Goal: Find specific page/section: Find specific page/section

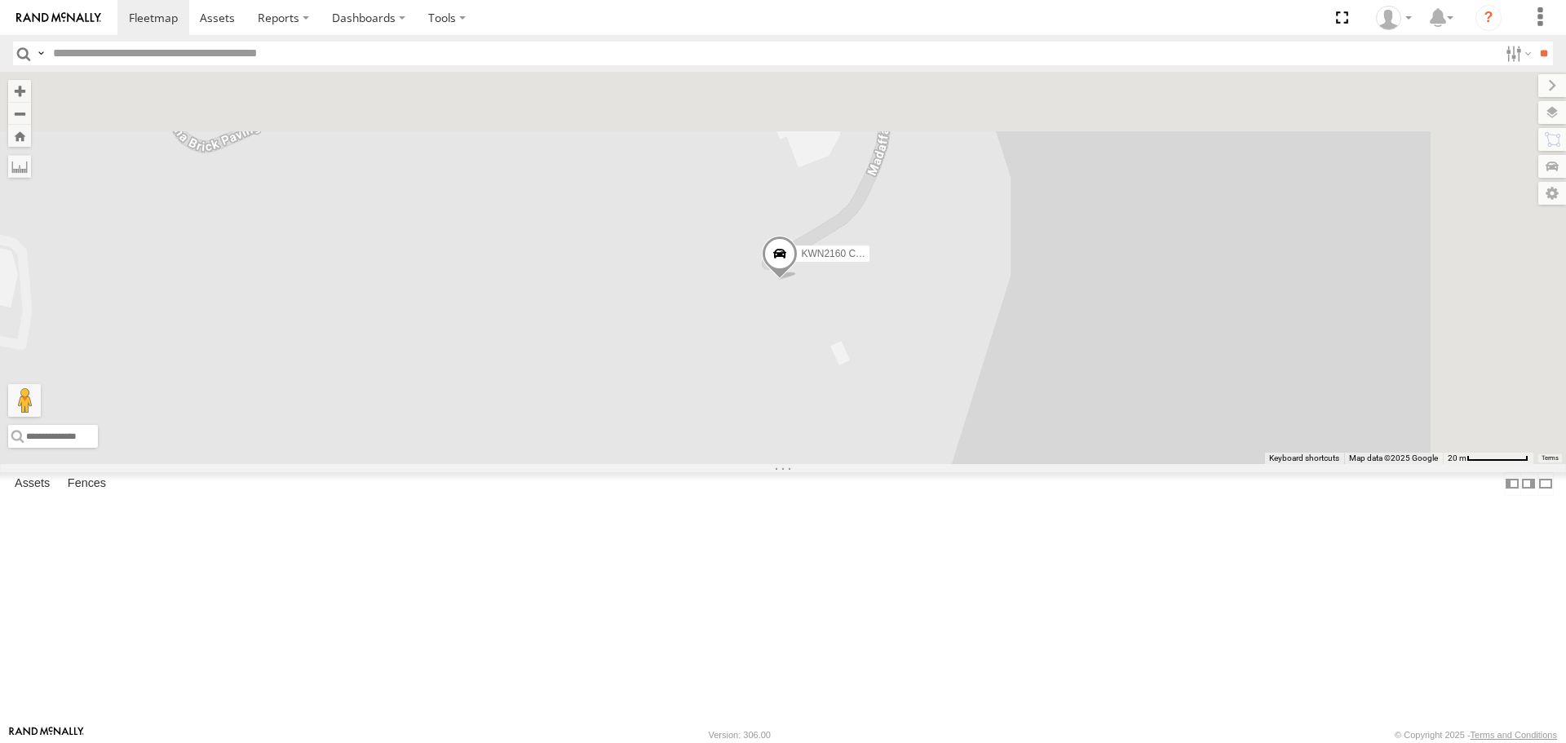
drag, startPoint x: 1056, startPoint y: 294, endPoint x: 939, endPoint y: 546, distance: 277.0
click at [939, 463] on div "KWN2160 Coor.Project" at bounding box center [783, 268] width 1566 height 392
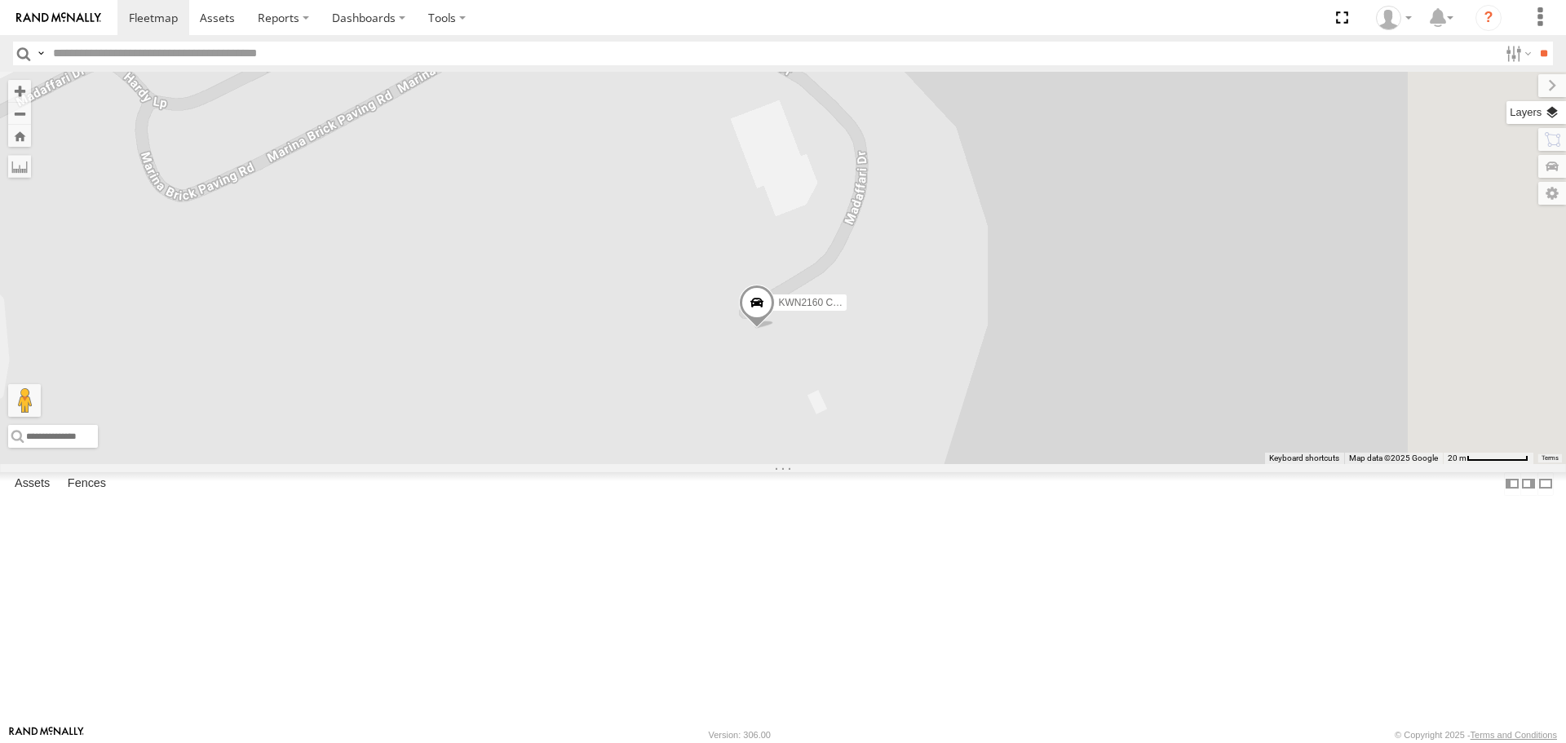
click at [1561, 122] on label at bounding box center [1537, 112] width 60 height 23
click at [0, 0] on div "Basemaps" at bounding box center [0, 0] width 0 height 0
click at [0, 0] on label at bounding box center [0, 0] width 0 height 0
click at [0, 0] on span "Satellite" at bounding box center [0, 0] width 0 height 0
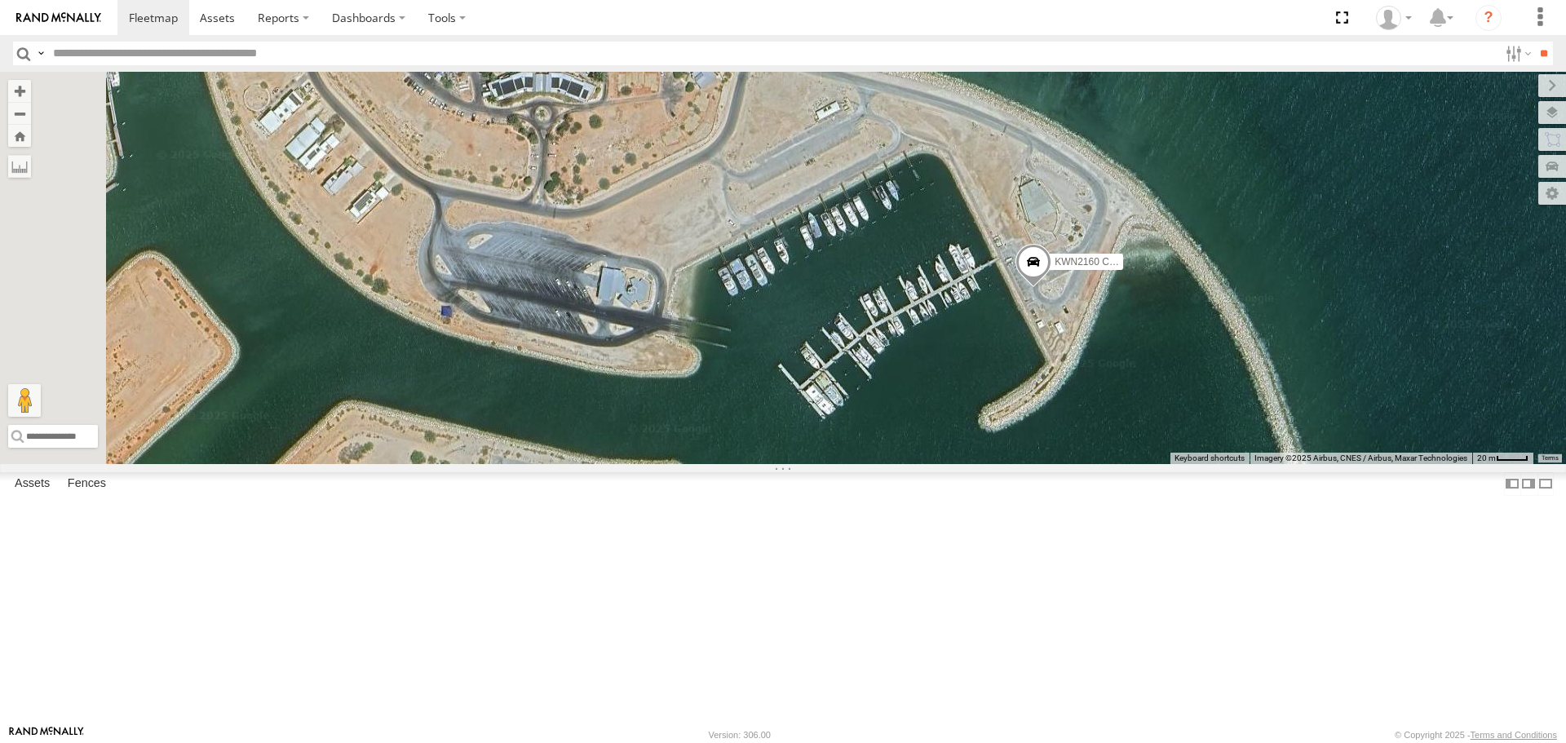
drag, startPoint x: 559, startPoint y: 507, endPoint x: 821, endPoint y: 449, distance: 268.2
click at [821, 449] on div "KWN2160 Coor.Project" at bounding box center [783, 268] width 1566 height 392
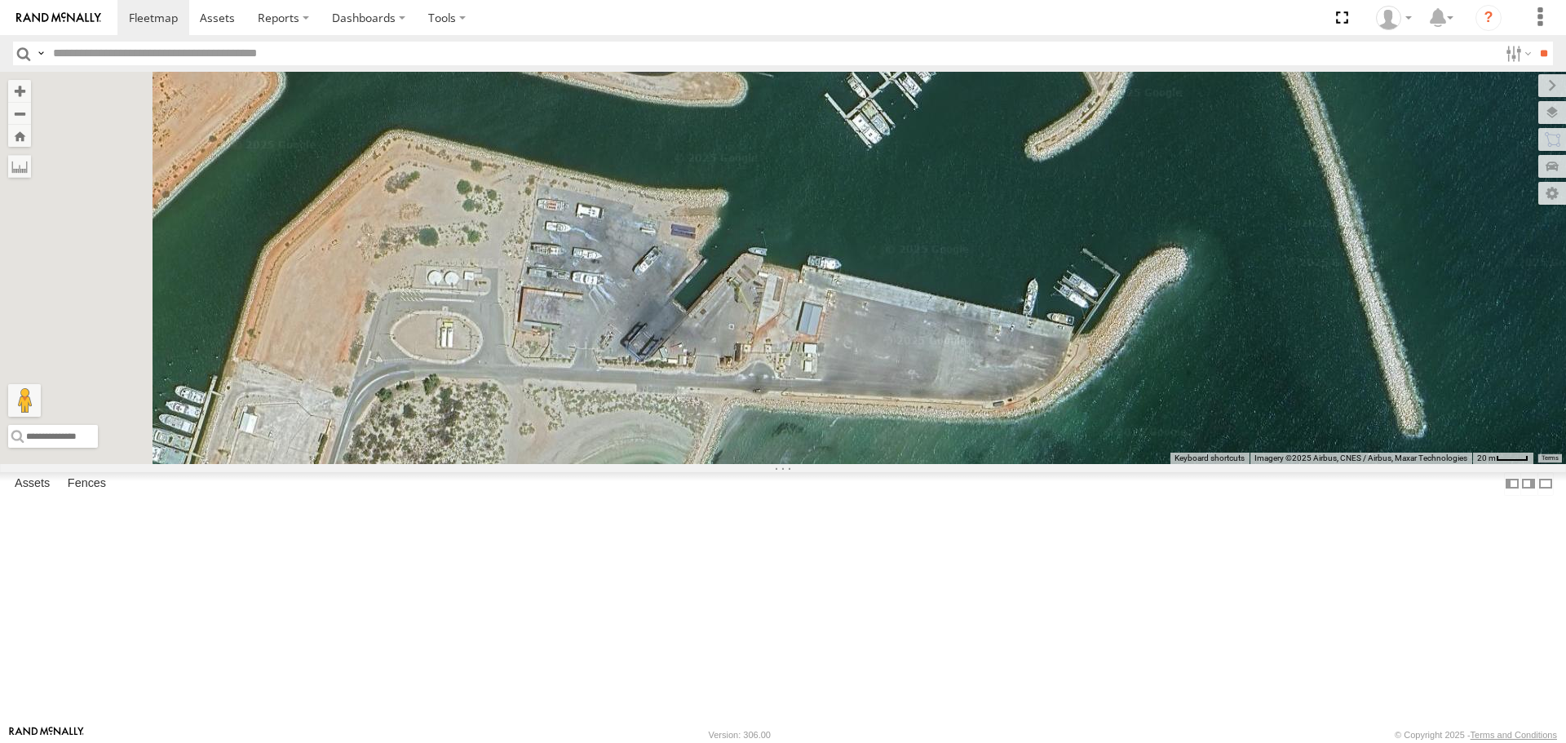
drag, startPoint x: 821, startPoint y: 481, endPoint x: 877, endPoint y: 228, distance: 259.1
click at [877, 228] on div "KWN2160 Coor.Project" at bounding box center [783, 268] width 1566 height 392
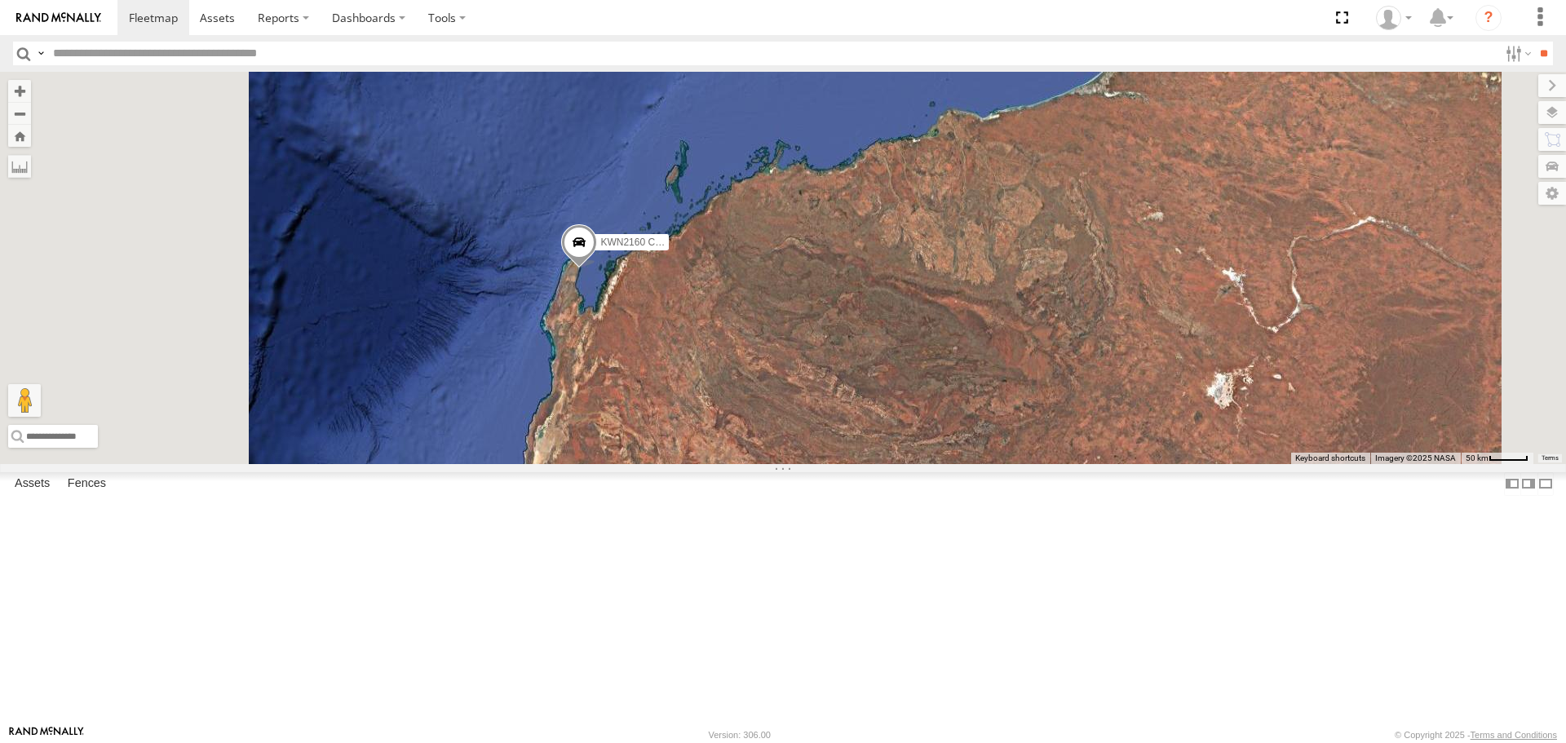
drag, startPoint x: 738, startPoint y: 590, endPoint x: 859, endPoint y: 255, distance: 356.3
click at [859, 256] on div "KWN2160 Coor.Project" at bounding box center [783, 268] width 1566 height 392
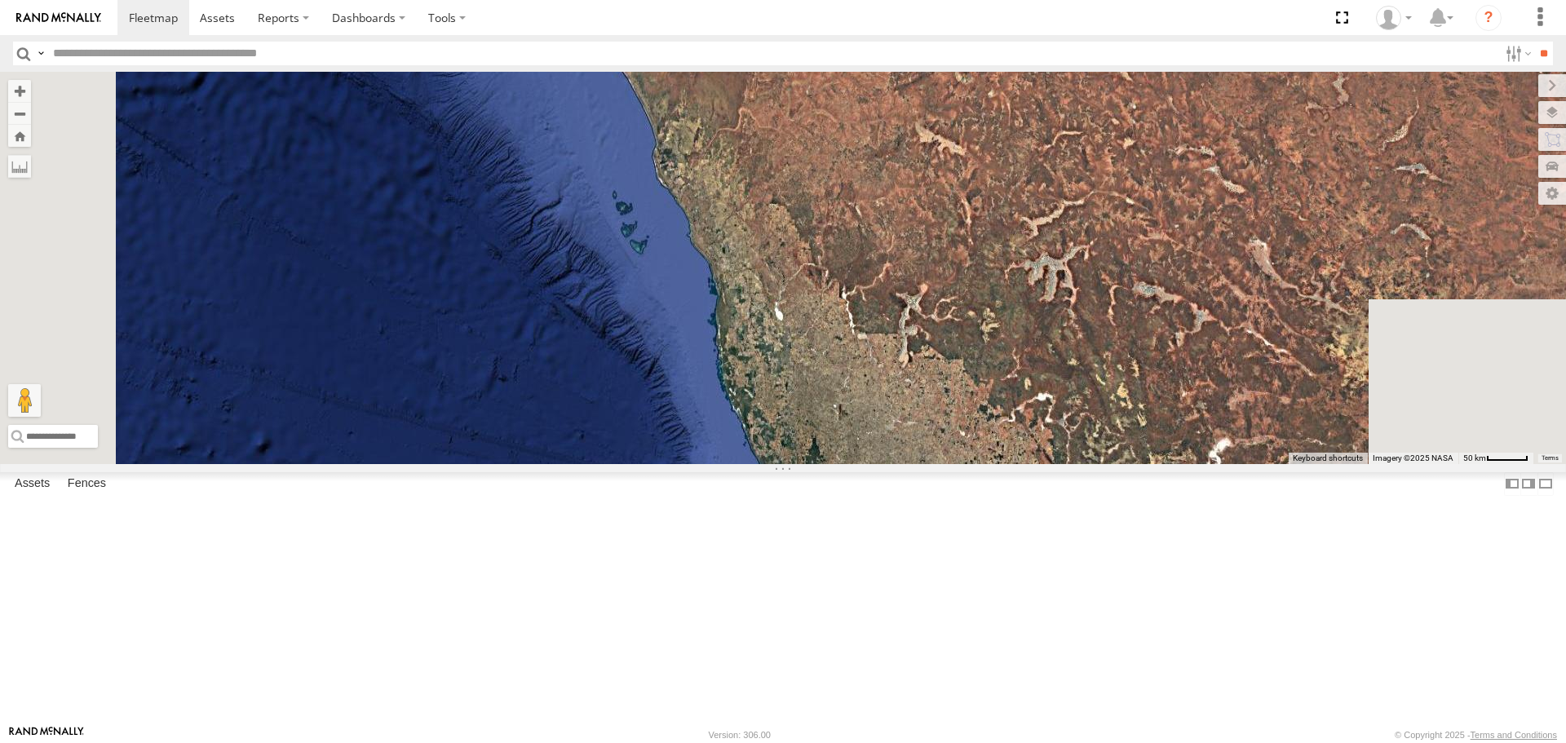
drag, startPoint x: 986, startPoint y: 665, endPoint x: 903, endPoint y: 436, distance: 243.1
click at [903, 436] on div "KWN2160 Coor.Project 87 3" at bounding box center [783, 268] width 1566 height 392
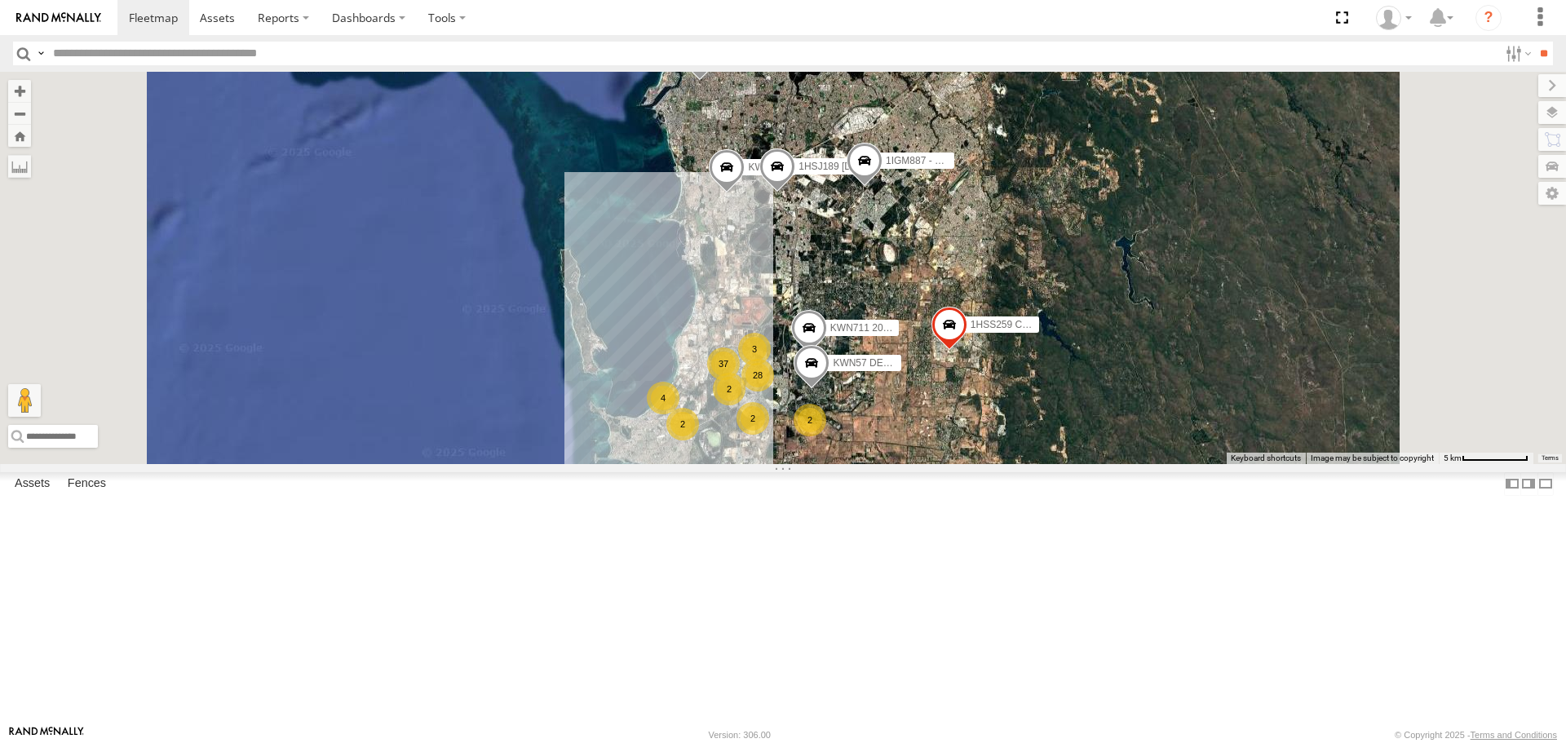
drag, startPoint x: 1089, startPoint y: 184, endPoint x: 1048, endPoint y: 366, distance: 186.4
click at [1048, 366] on div "KWN2160 Coor.Project 1HSS259 Coor.Enviro Plan & Develop 1IGM887 - RAV-4 Hybrid …" at bounding box center [783, 268] width 1566 height 392
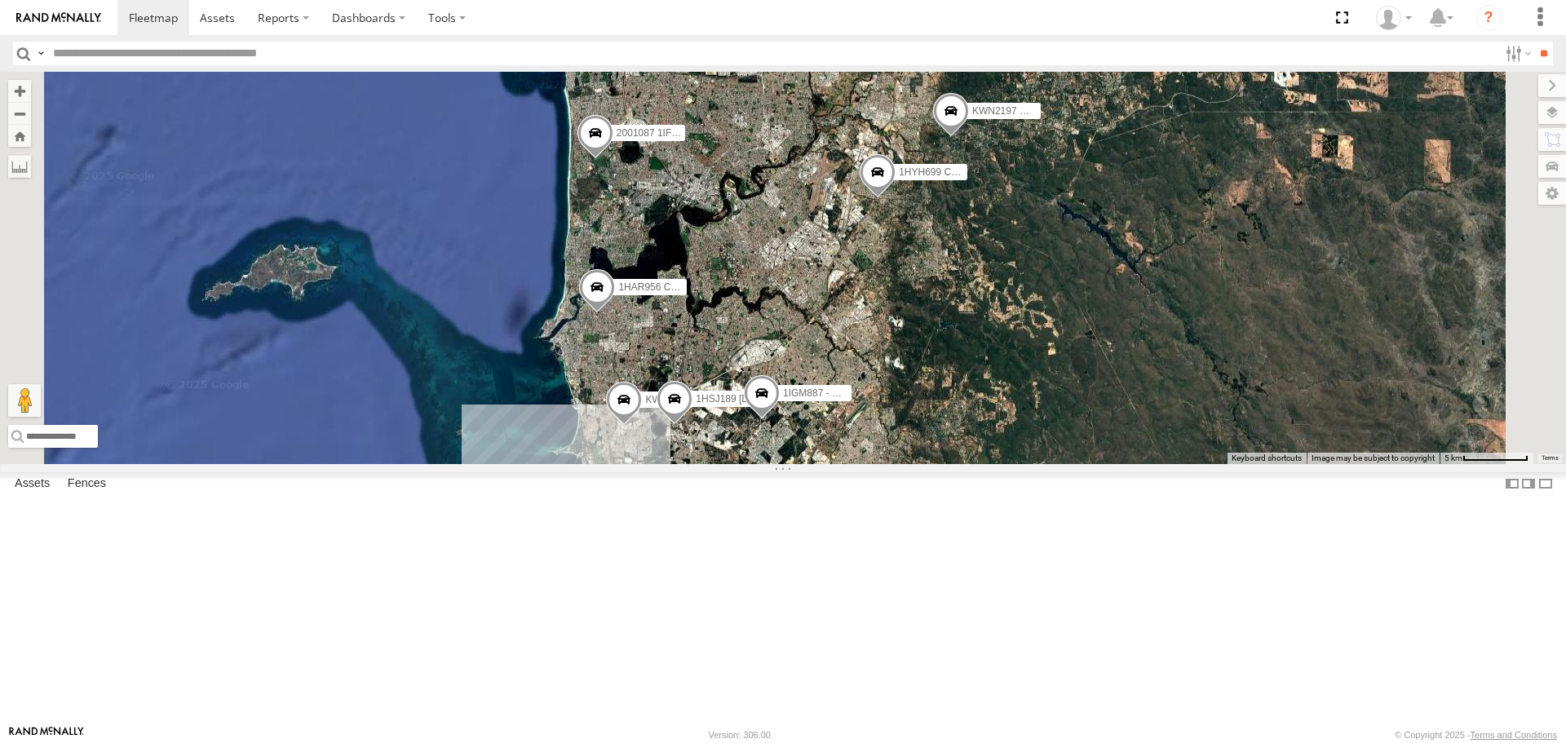
drag, startPoint x: 1032, startPoint y: 236, endPoint x: 929, endPoint y: 468, distance: 254.2
click at [929, 463] on div "KWN2160 Coor.Project 1HSS259 Coor.Enviro Plan & Develop 1IGM887 - RAV-4 Hybrid …" at bounding box center [783, 268] width 1566 height 392
click at [969, 137] on span at bounding box center [951, 115] width 36 height 44
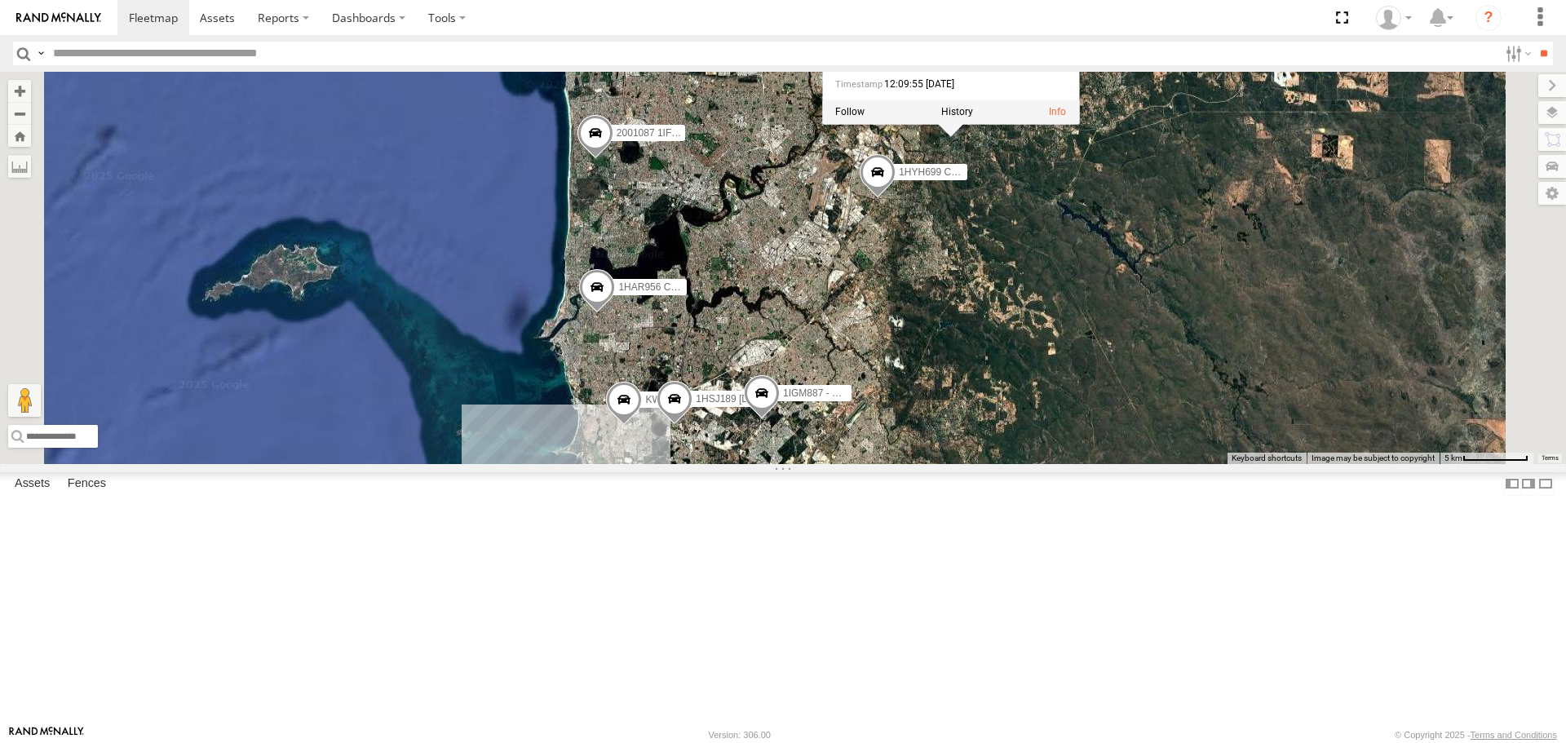
click at [613, 159] on span at bounding box center [596, 137] width 36 height 44
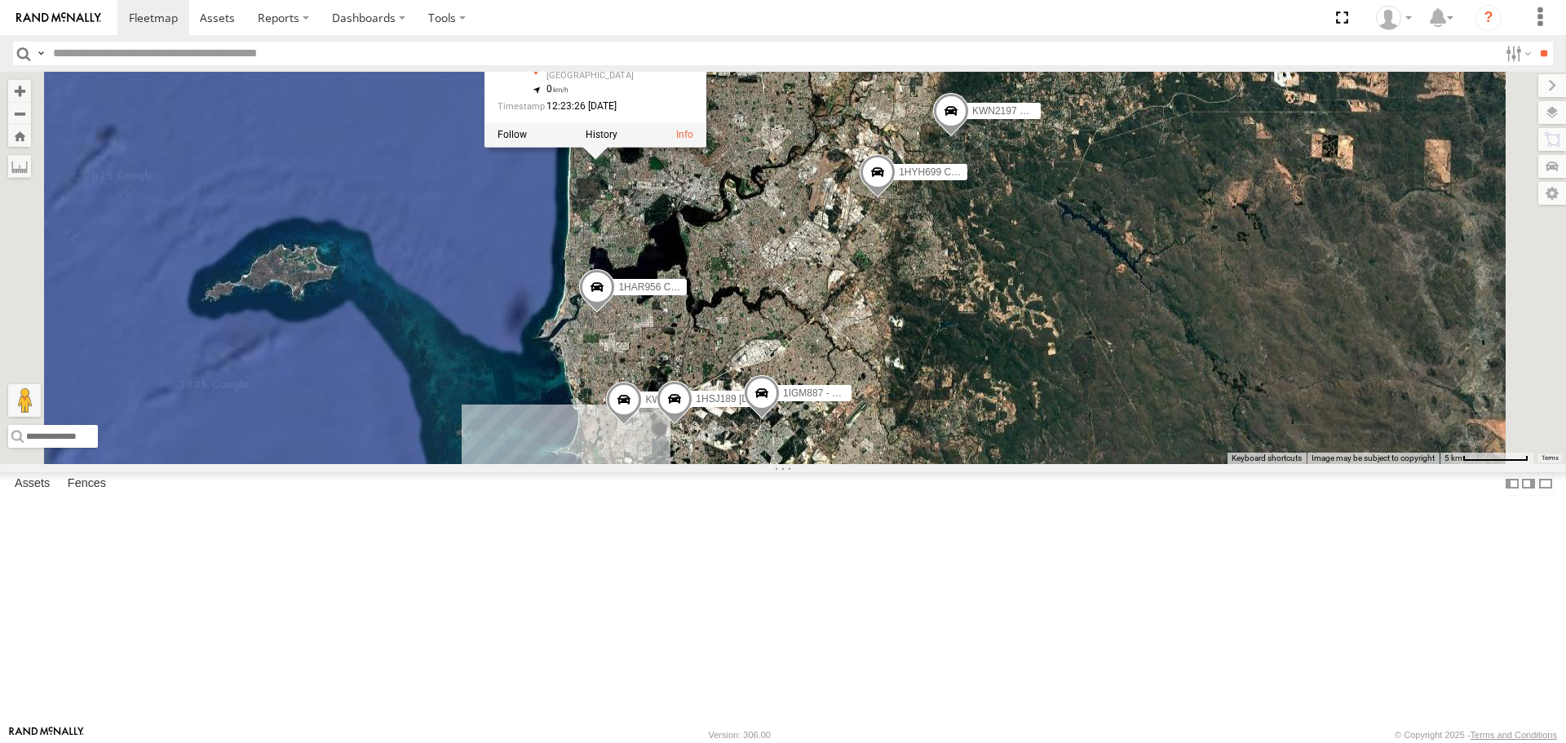
click at [896, 199] on span at bounding box center [878, 177] width 36 height 44
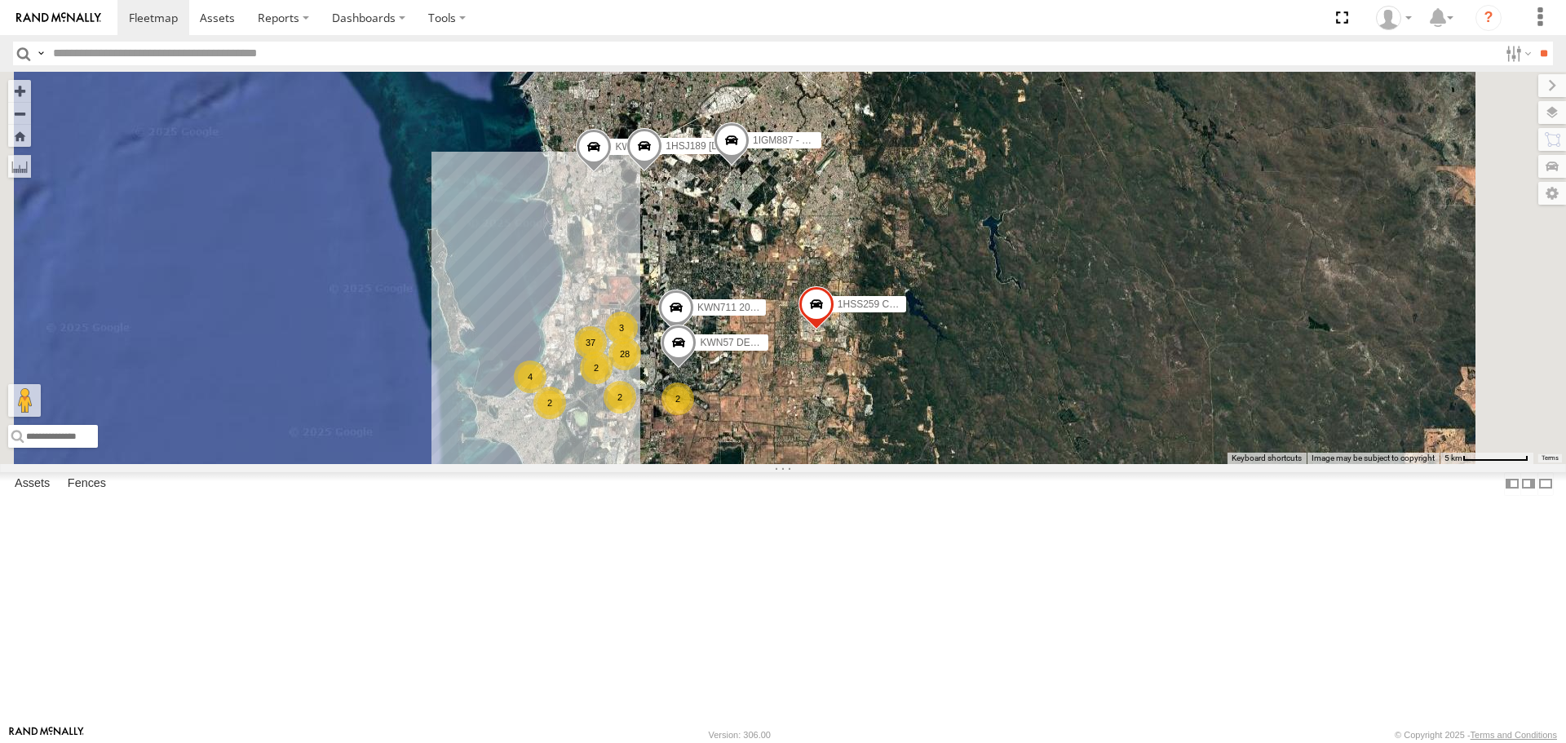
drag, startPoint x: 1066, startPoint y: 551, endPoint x: 1063, endPoint y: 398, distance: 153.4
click at [1063, 398] on div "KWN2160 Coor.Project 1HSS259 Coor.Enviro Plan & Develop 1IGM887 - RAV-4 Hybrid …" at bounding box center [783, 268] width 1566 height 392
click at [352, 55] on input "text" at bounding box center [772, 54] width 1452 height 24
click at [1534, 42] on input "**" at bounding box center [1543, 54] width 19 height 24
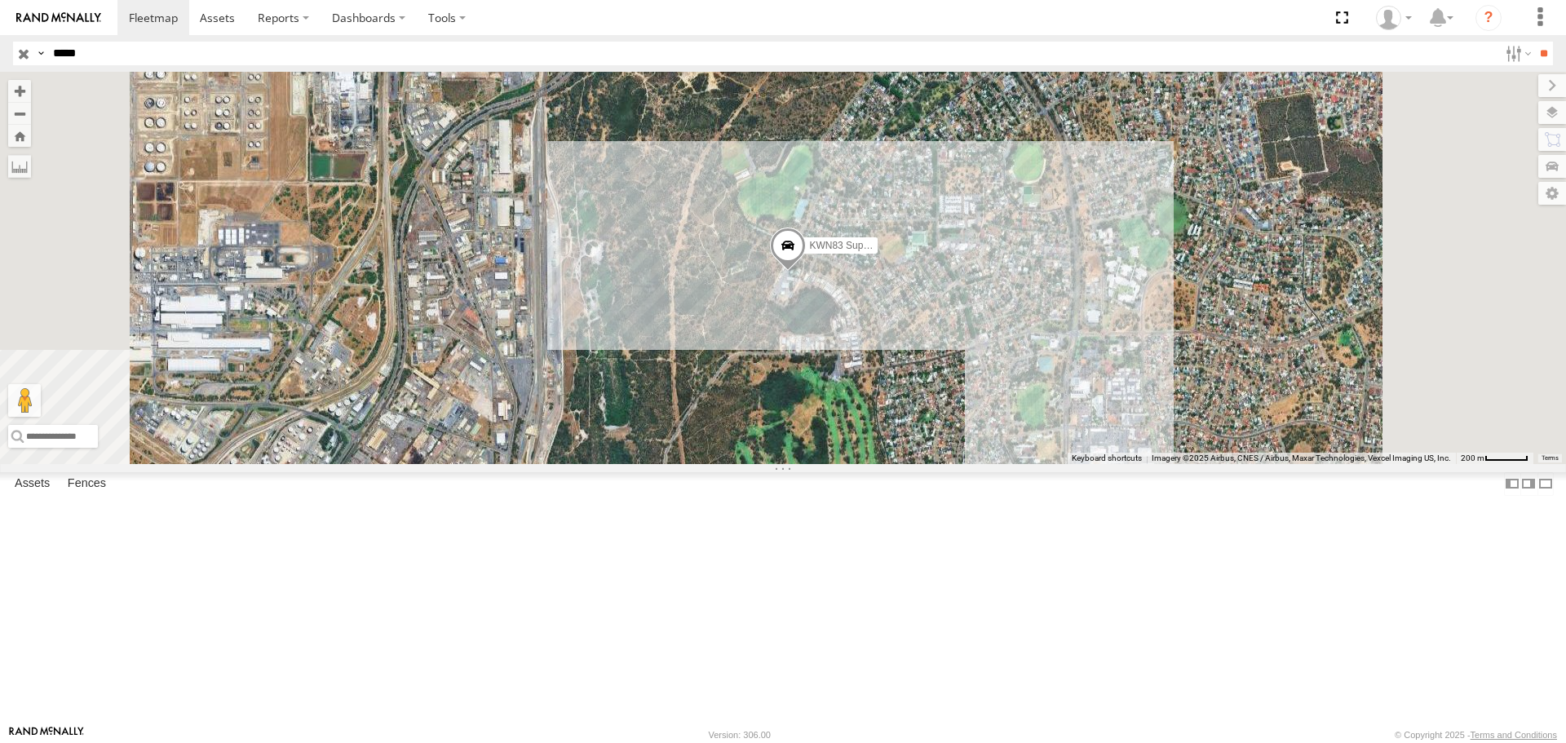
click at [806, 272] on span at bounding box center [788, 250] width 36 height 44
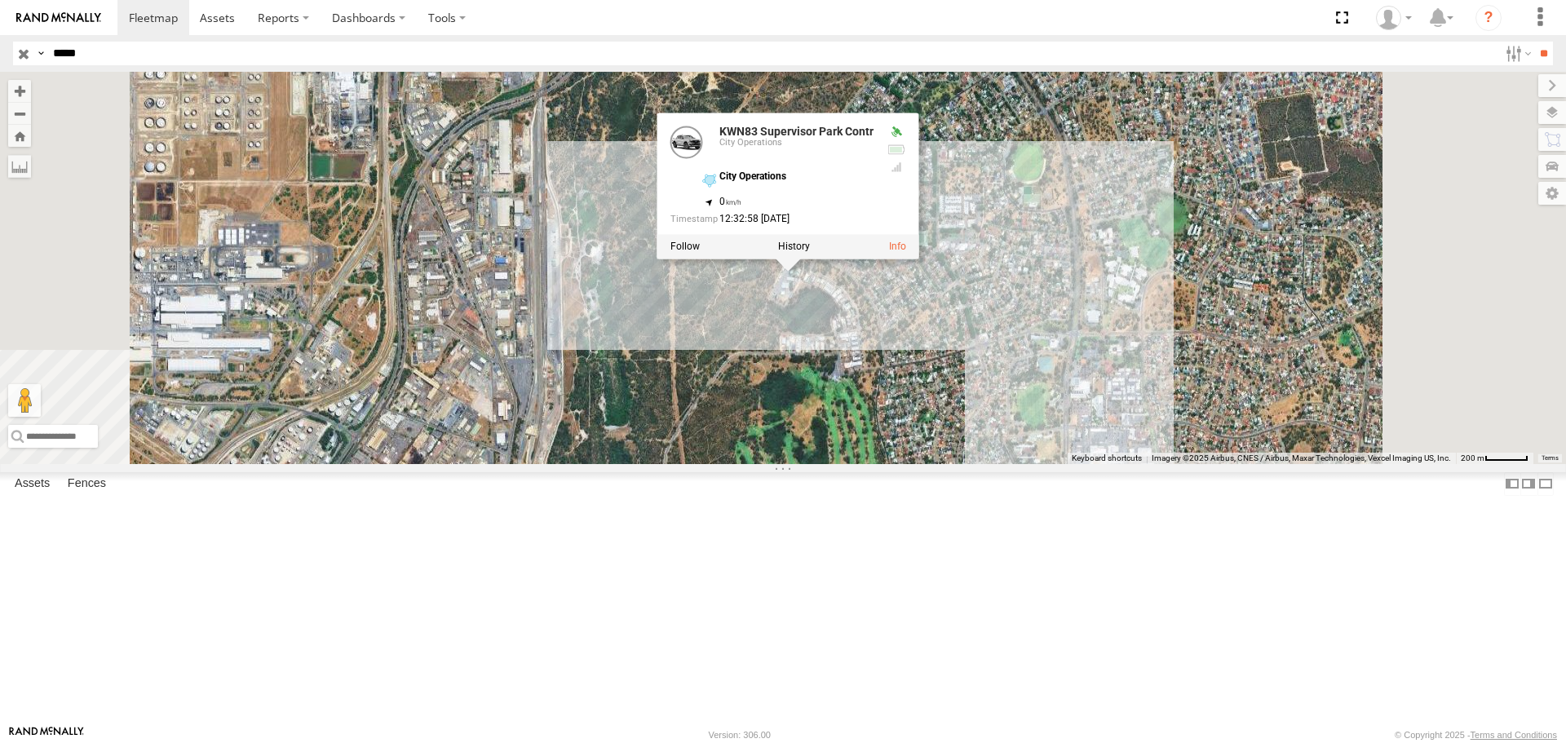
drag, startPoint x: 91, startPoint y: 54, endPoint x: 72, endPoint y: 60, distance: 19.6
click at [72, 60] on input "*****" at bounding box center [772, 54] width 1452 height 24
type input "*****"
click at [1534, 42] on input "**" at bounding box center [1543, 54] width 19 height 24
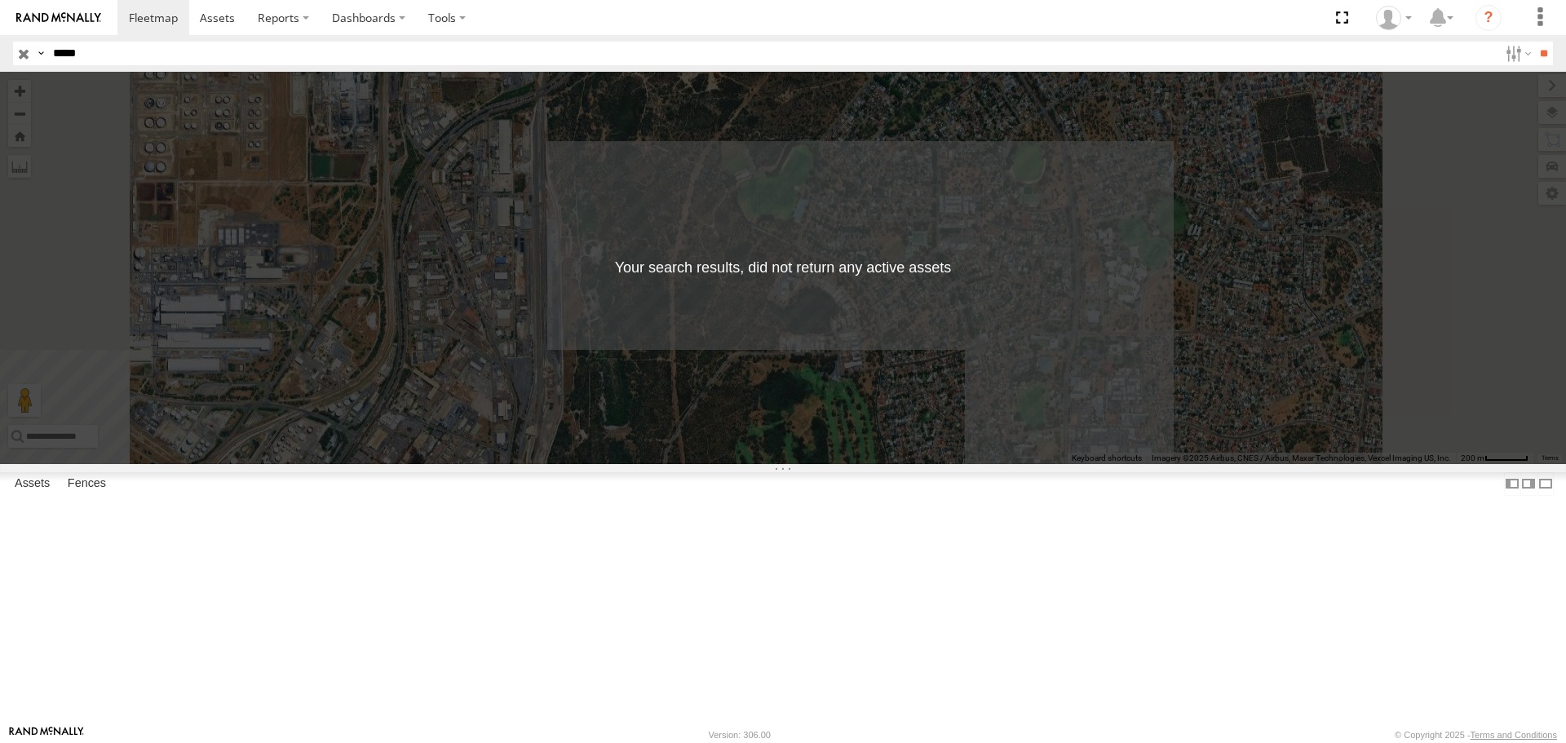
click at [114, 51] on input "*****" at bounding box center [772, 54] width 1452 height 24
drag, startPoint x: 164, startPoint y: 62, endPoint x: 51, endPoint y: 49, distance: 113.3
click at [51, 49] on input "*****" at bounding box center [772, 54] width 1452 height 24
